Goal: Transaction & Acquisition: Purchase product/service

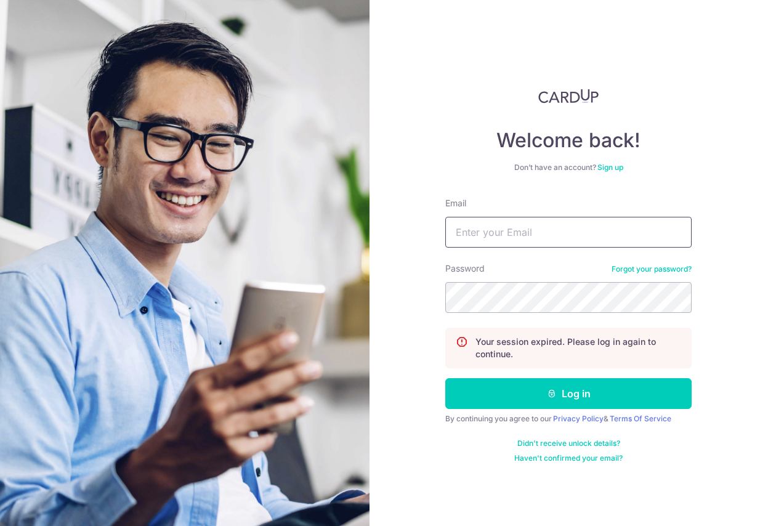
click at [465, 236] on input "Email" at bounding box center [568, 232] width 246 height 31
type input "brandonlam_bl@yahoo.com"
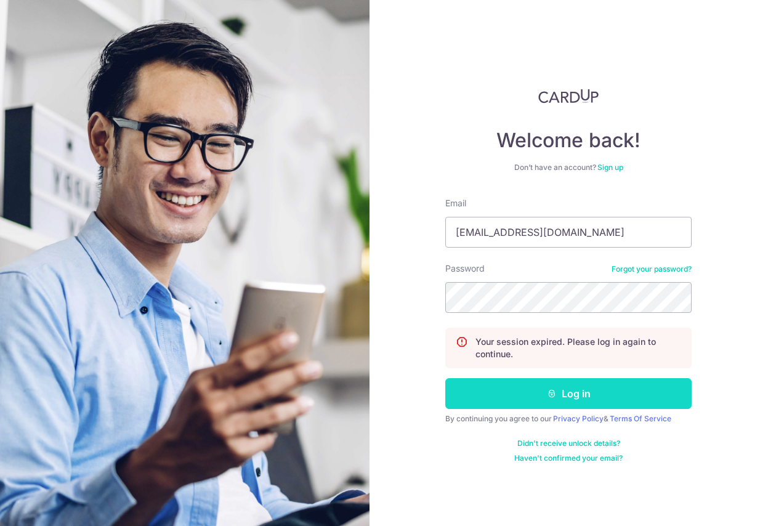
click at [530, 388] on button "Log in" at bounding box center [568, 393] width 246 height 31
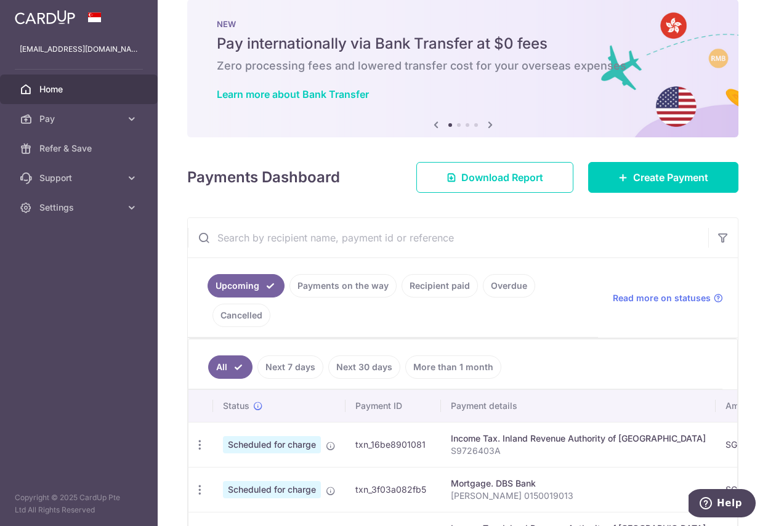
scroll to position [25, 0]
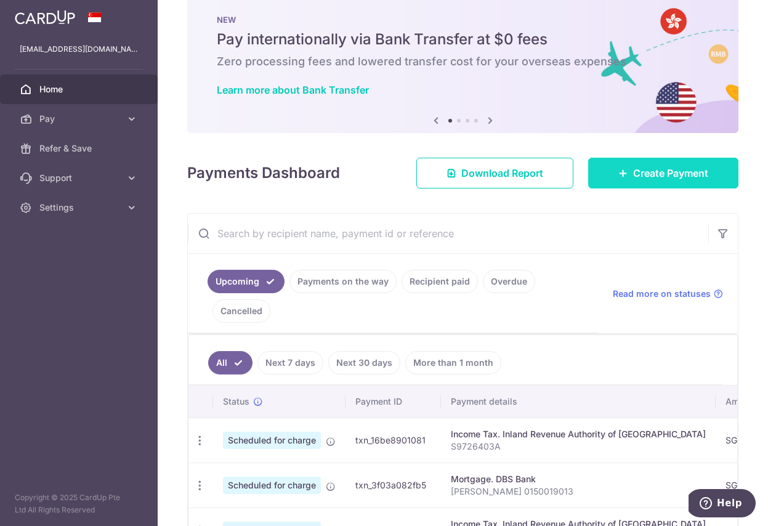
click at [612, 170] on link "Create Payment" at bounding box center [663, 173] width 150 height 31
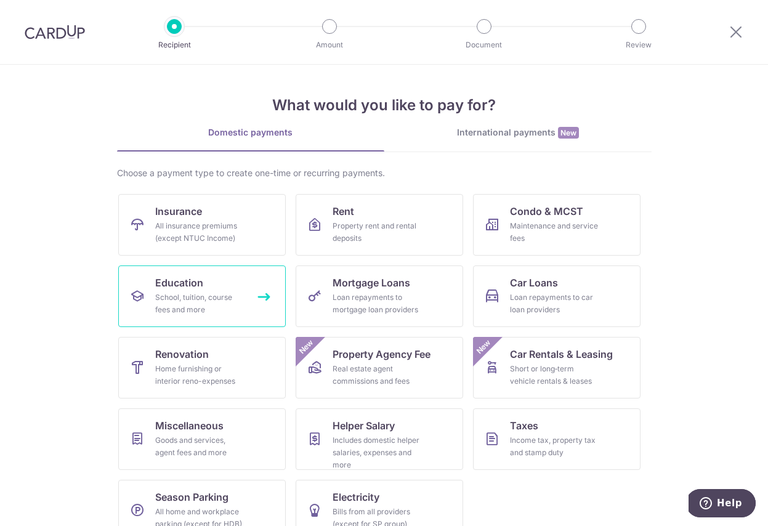
scroll to position [25, 0]
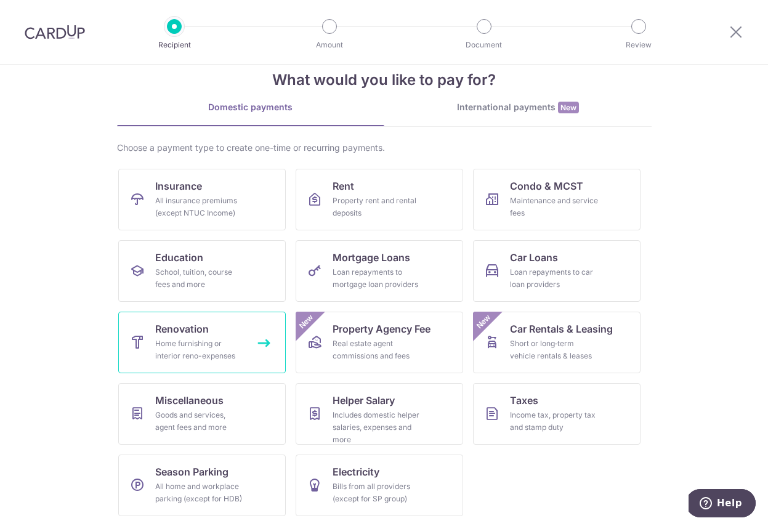
click at [197, 335] on span "Renovation" at bounding box center [182, 328] width 54 height 15
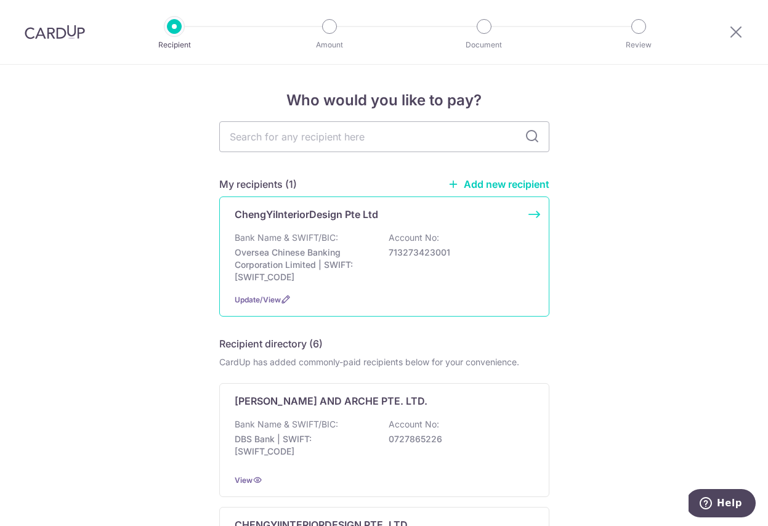
click at [323, 244] on div "Bank Name & SWIFT/BIC: Oversea Chinese Banking Corporation Limited | SWIFT: OCB…" at bounding box center [384, 258] width 299 height 52
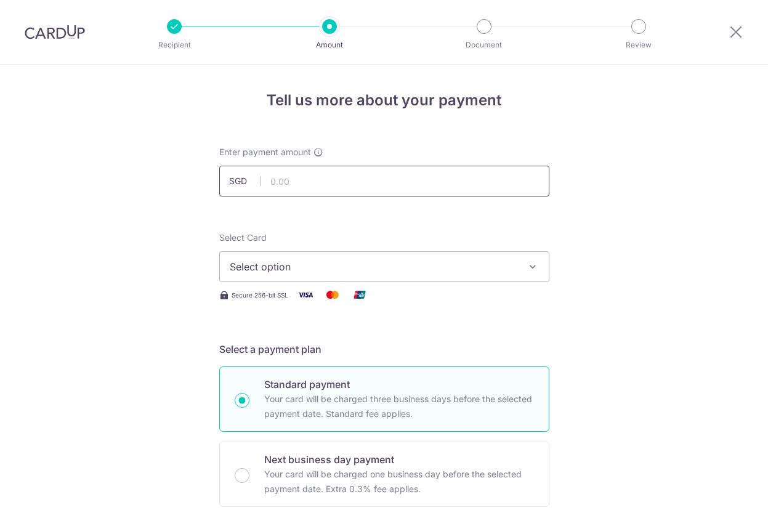
click at [319, 178] on input "text" at bounding box center [384, 181] width 330 height 31
type input "17,028.07"
click at [287, 268] on span "Select option" at bounding box center [373, 266] width 287 height 15
